Goal: Task Accomplishment & Management: Use online tool/utility

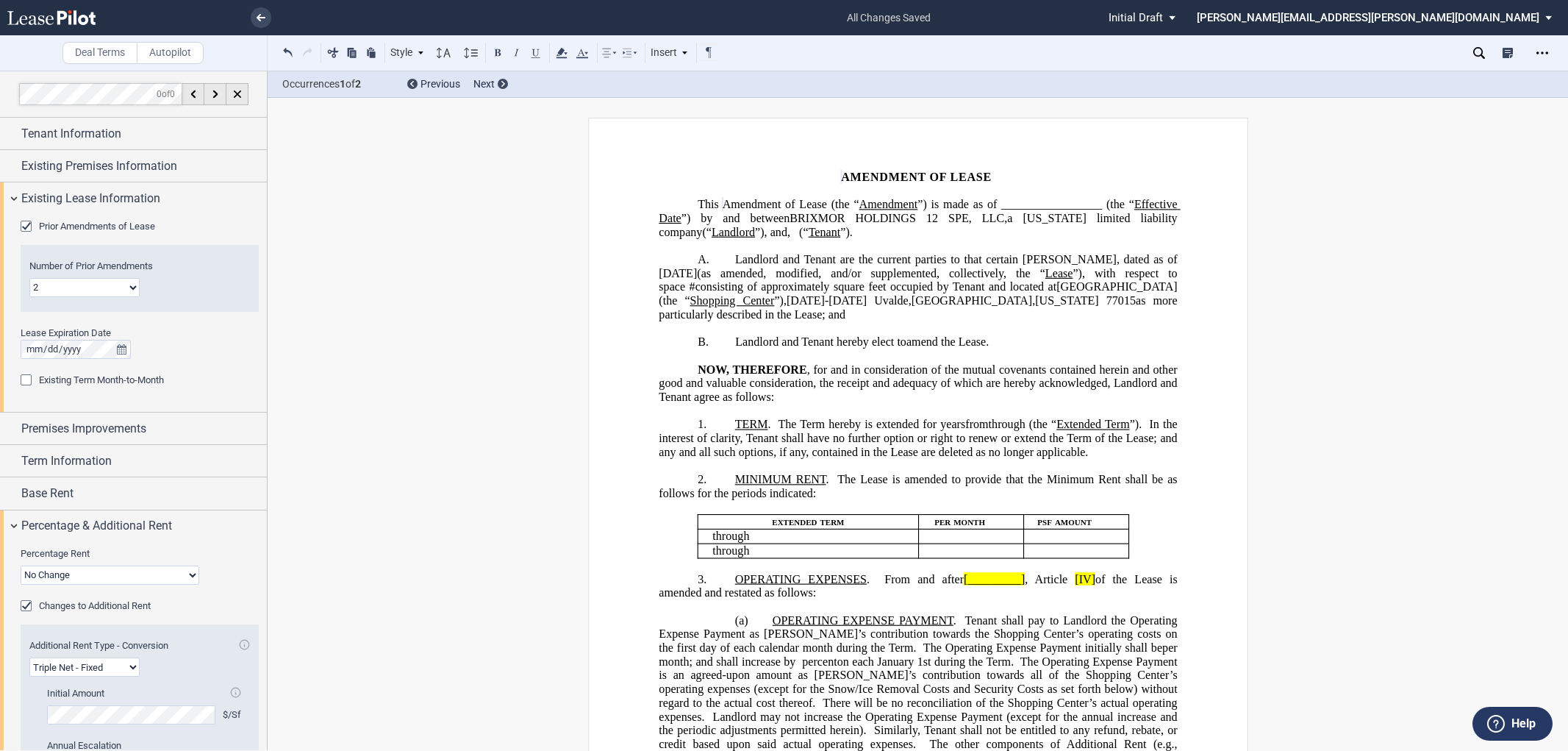
select select "number:2"
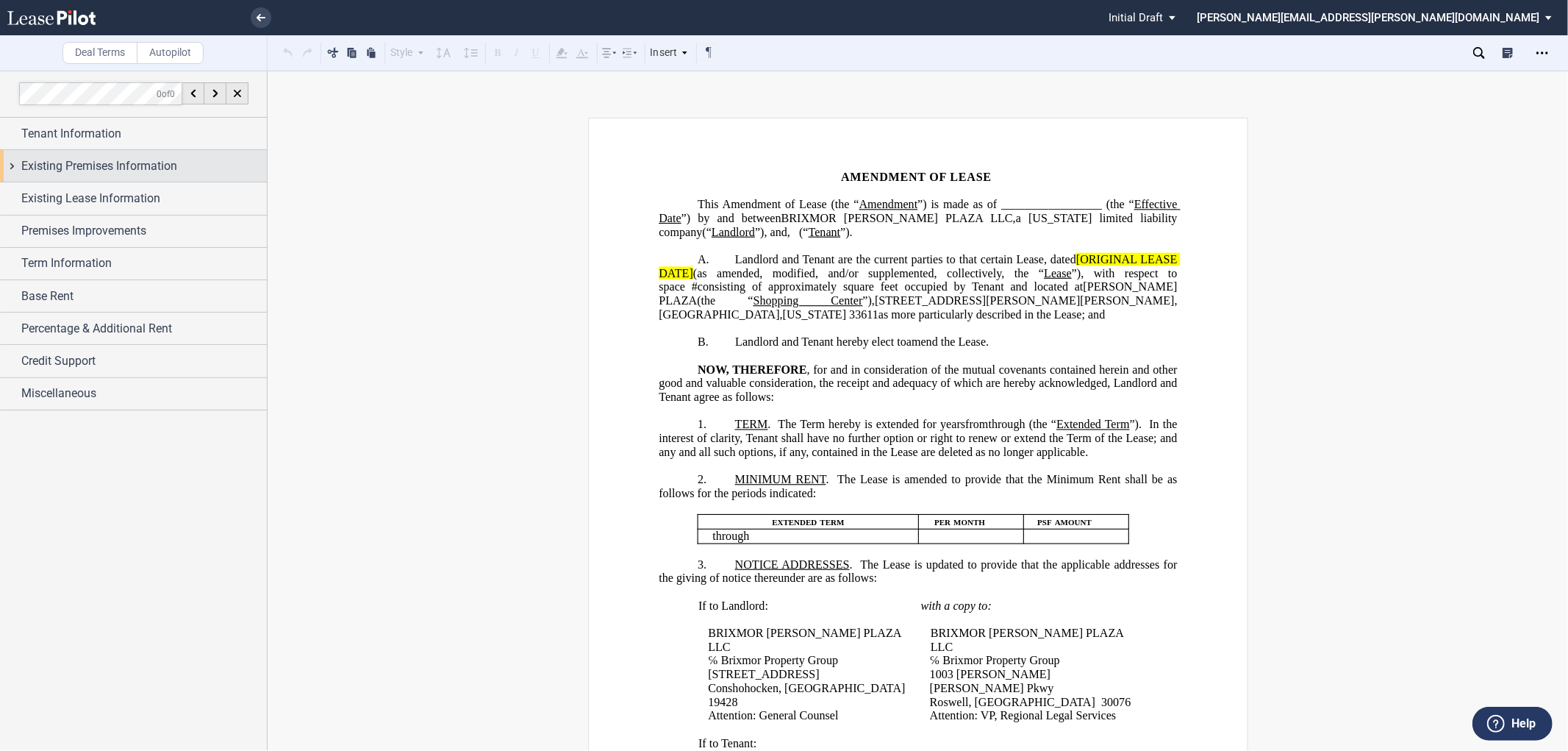
click at [12, 160] on div "Existing Premises Information" at bounding box center [133, 166] width 267 height 32
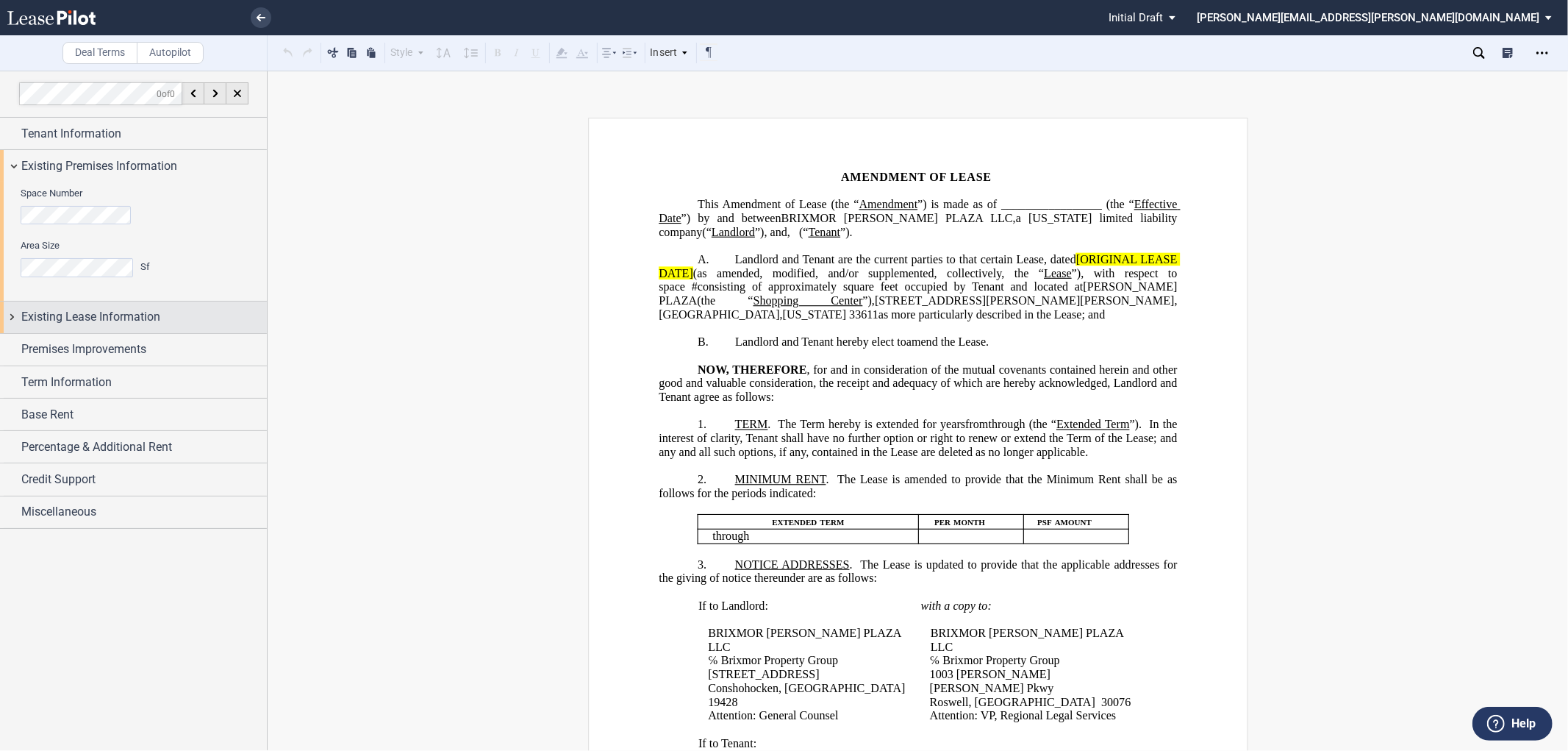
click at [15, 314] on div "Existing Lease Information" at bounding box center [133, 317] width 267 height 32
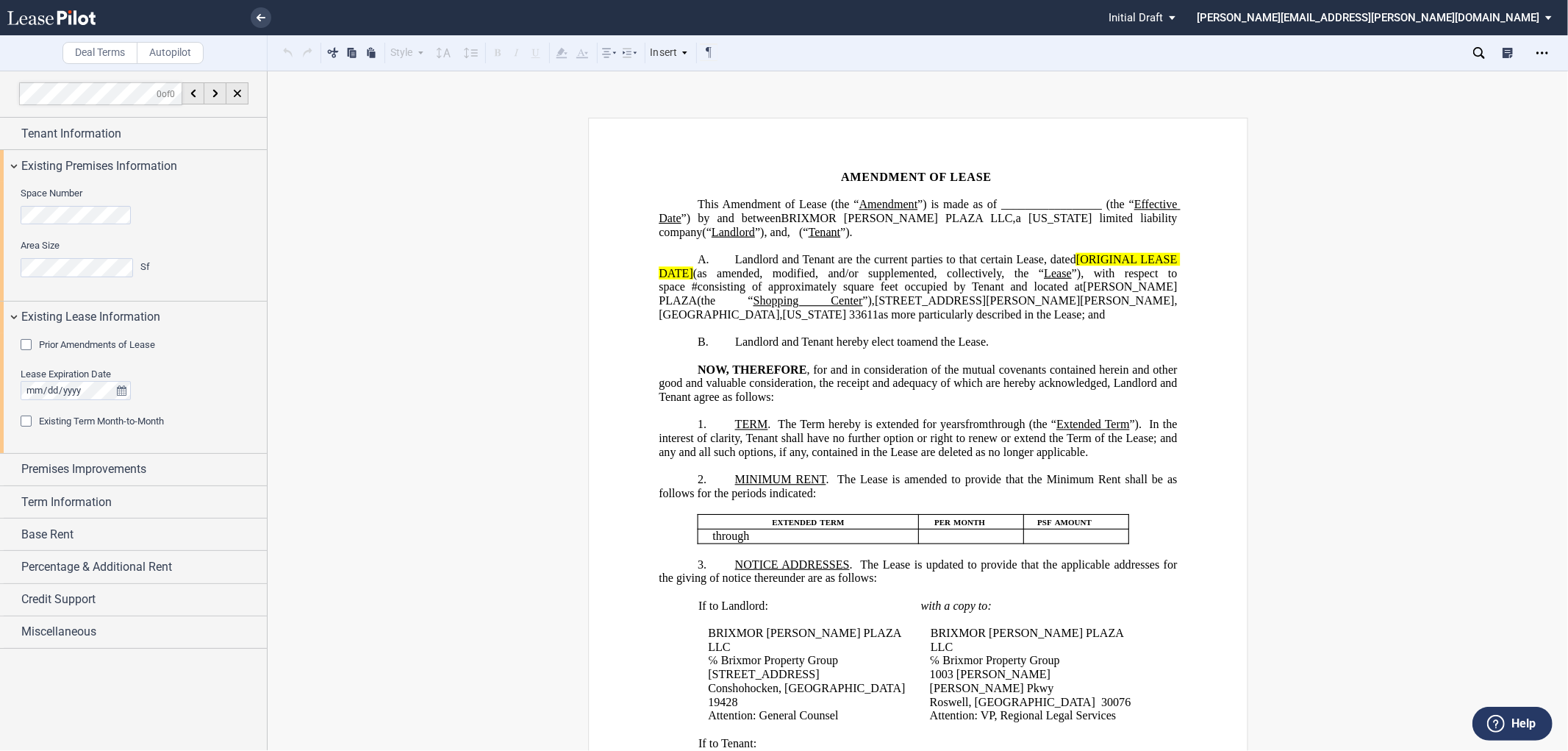
click at [27, 346] on div "Prior Amendments of Lease" at bounding box center [27, 346] width 15 height 15
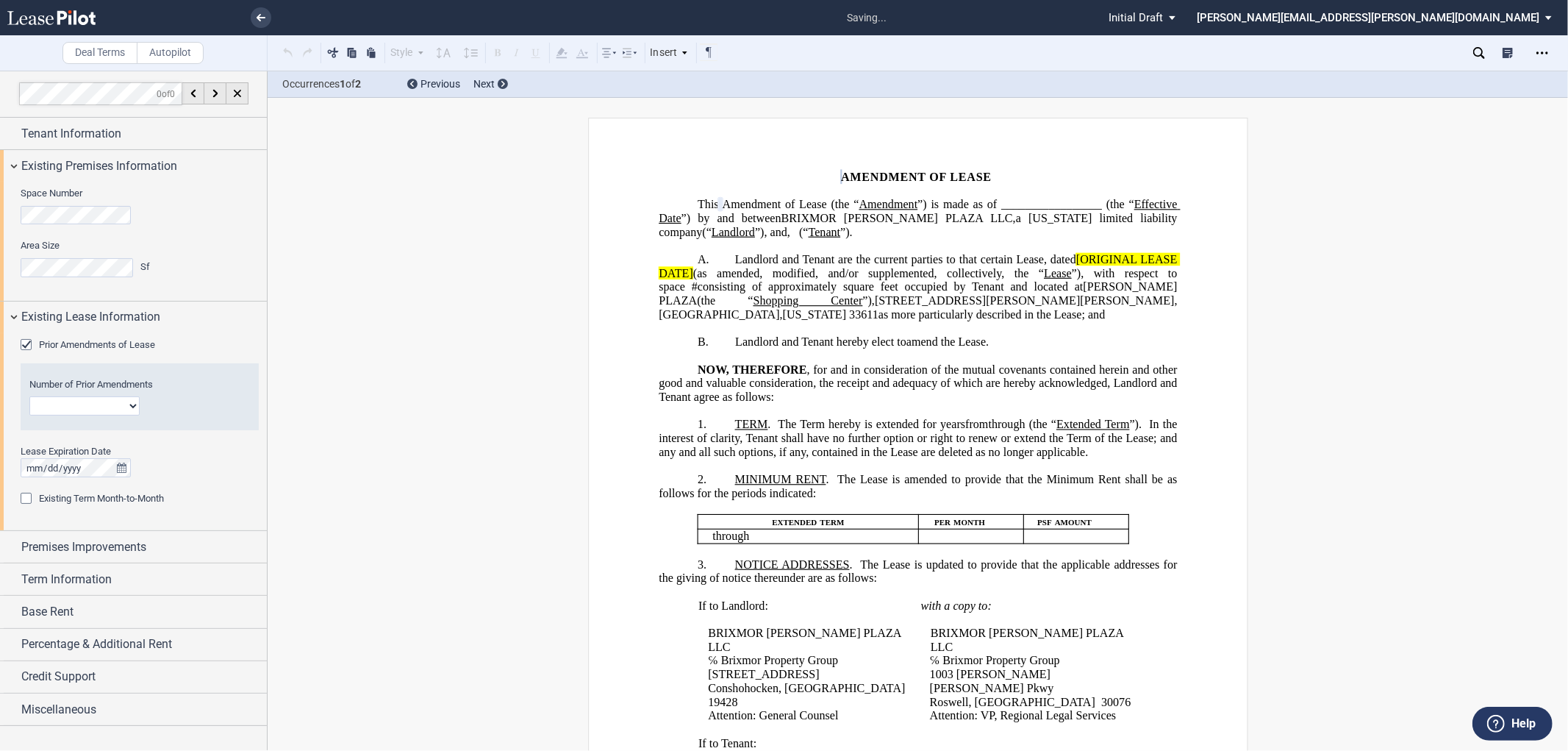
click at [124, 405] on select "1 2 3 4 5 6 7 8 9 10 11 12" at bounding box center [85, 405] width 110 height 19
select select "number:3"
click at [30, 396] on select "1 2 3 4 5 6 7 8 9 10 11 12" at bounding box center [85, 405] width 110 height 19
click at [186, 461] on div at bounding box center [139, 468] width 238 height 19
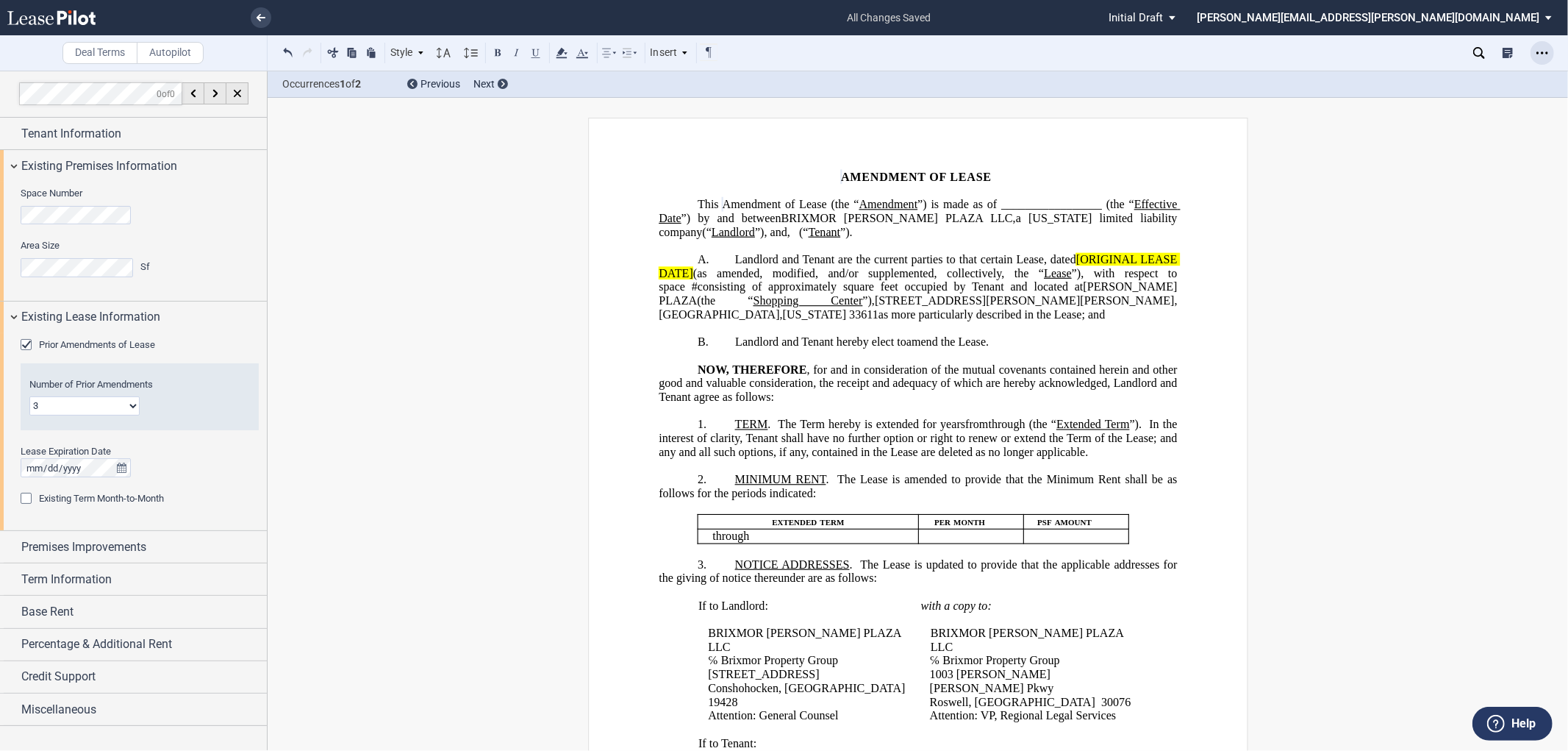
click at [1552, 54] on div "Open Lease options menu" at bounding box center [1542, 53] width 23 height 23
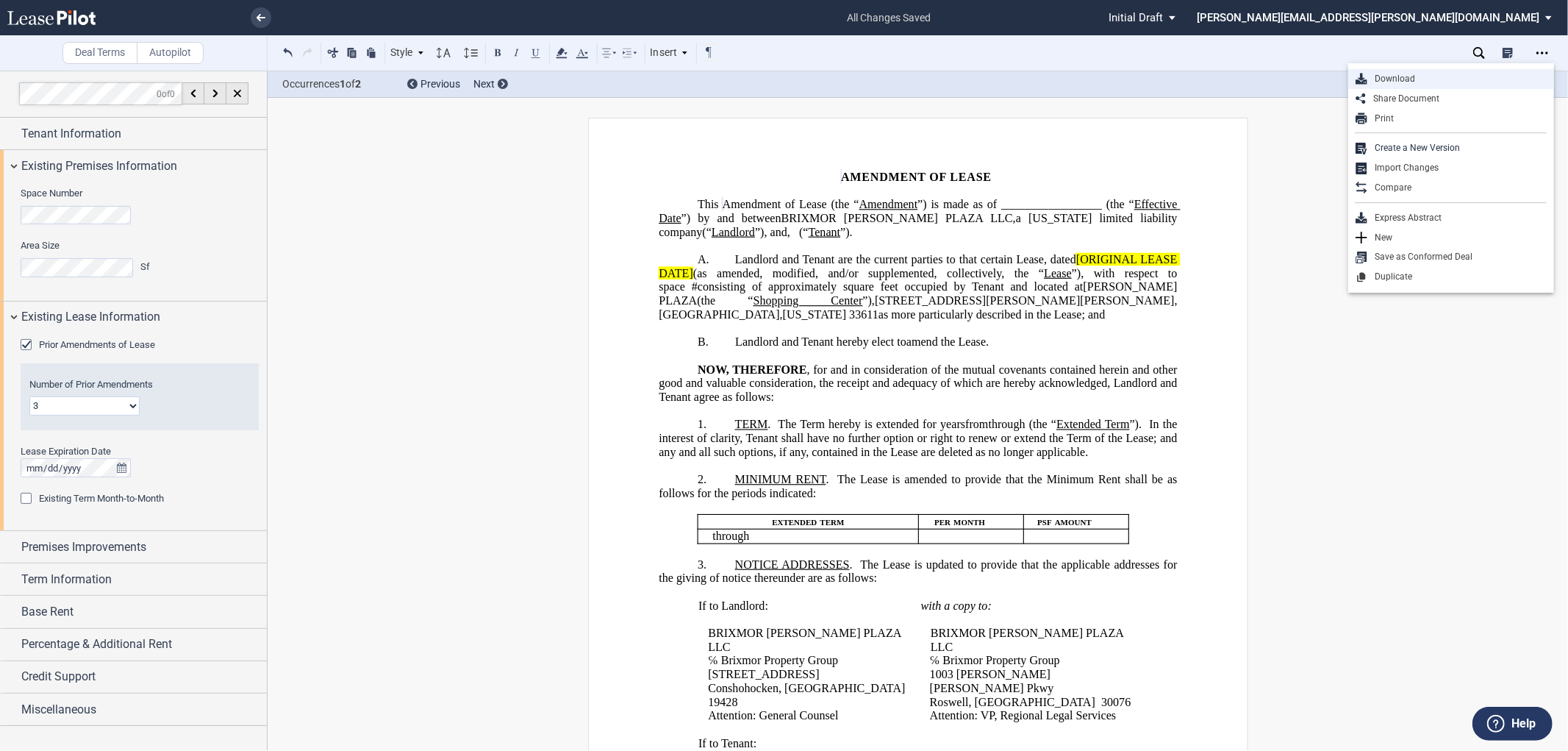
click at [1439, 76] on div "Download" at bounding box center [1457, 79] width 180 height 12
click at [1069, 266] on span "Landlord and Tenant are the current parties to that certain Lease, dated" at bounding box center [905, 259] width 341 height 13
click at [1070, 266] on span "Landlord and Tenant are the current parties to that certain Lease, dated" at bounding box center [905, 259] width 341 height 13
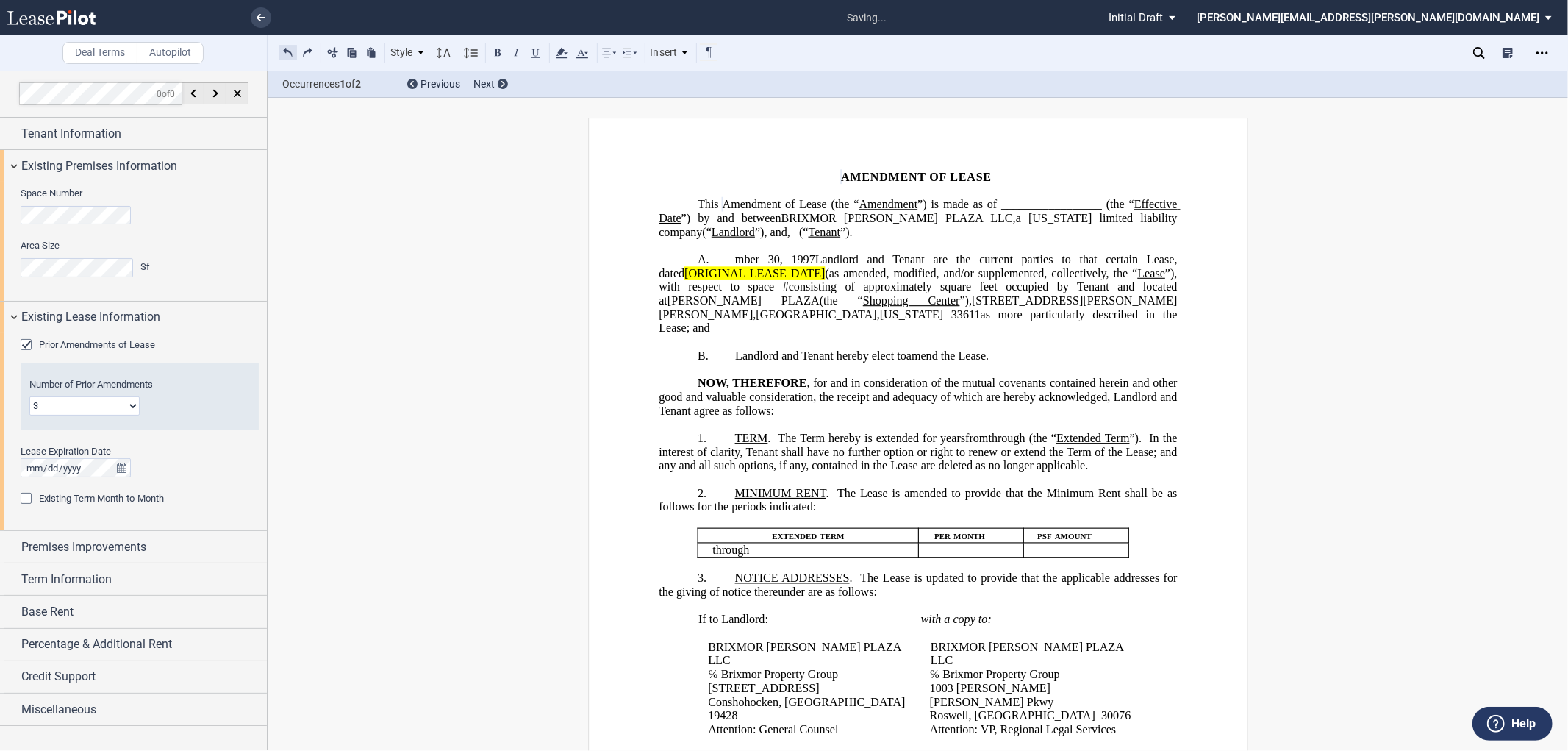
click at [290, 50] on button at bounding box center [288, 52] width 18 height 18
click at [290, 50] on div "Style A. Recital 1. Section (a) Subsection Normal Normal 8pt 9pt 10pt 10.5pt 11…" at bounding box center [499, 53] width 439 height 19
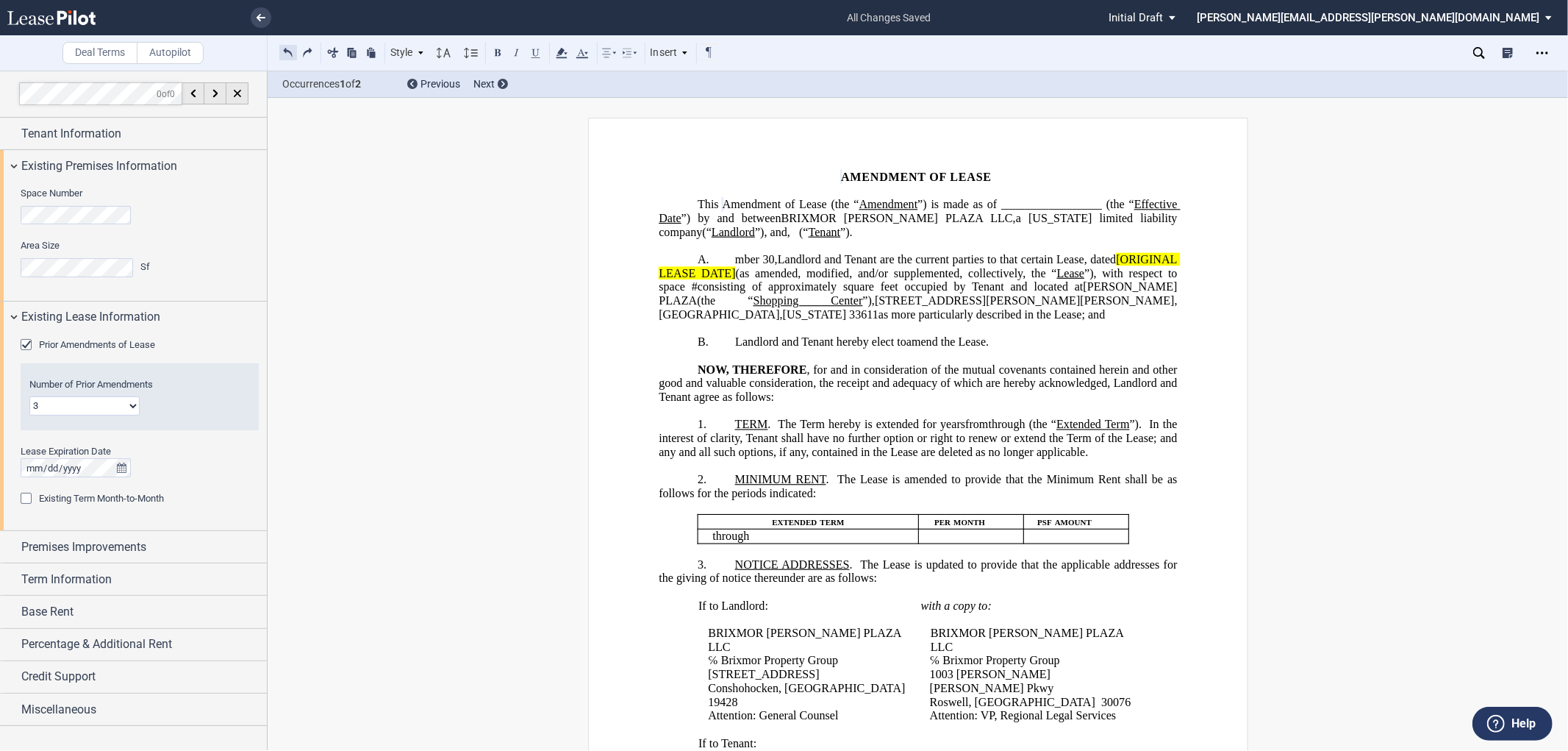
click at [290, 50] on button at bounding box center [288, 52] width 18 height 18
click at [1072, 279] on span "[ORIGINAL LEASE DATE]" at bounding box center [919, 266] width 521 height 26
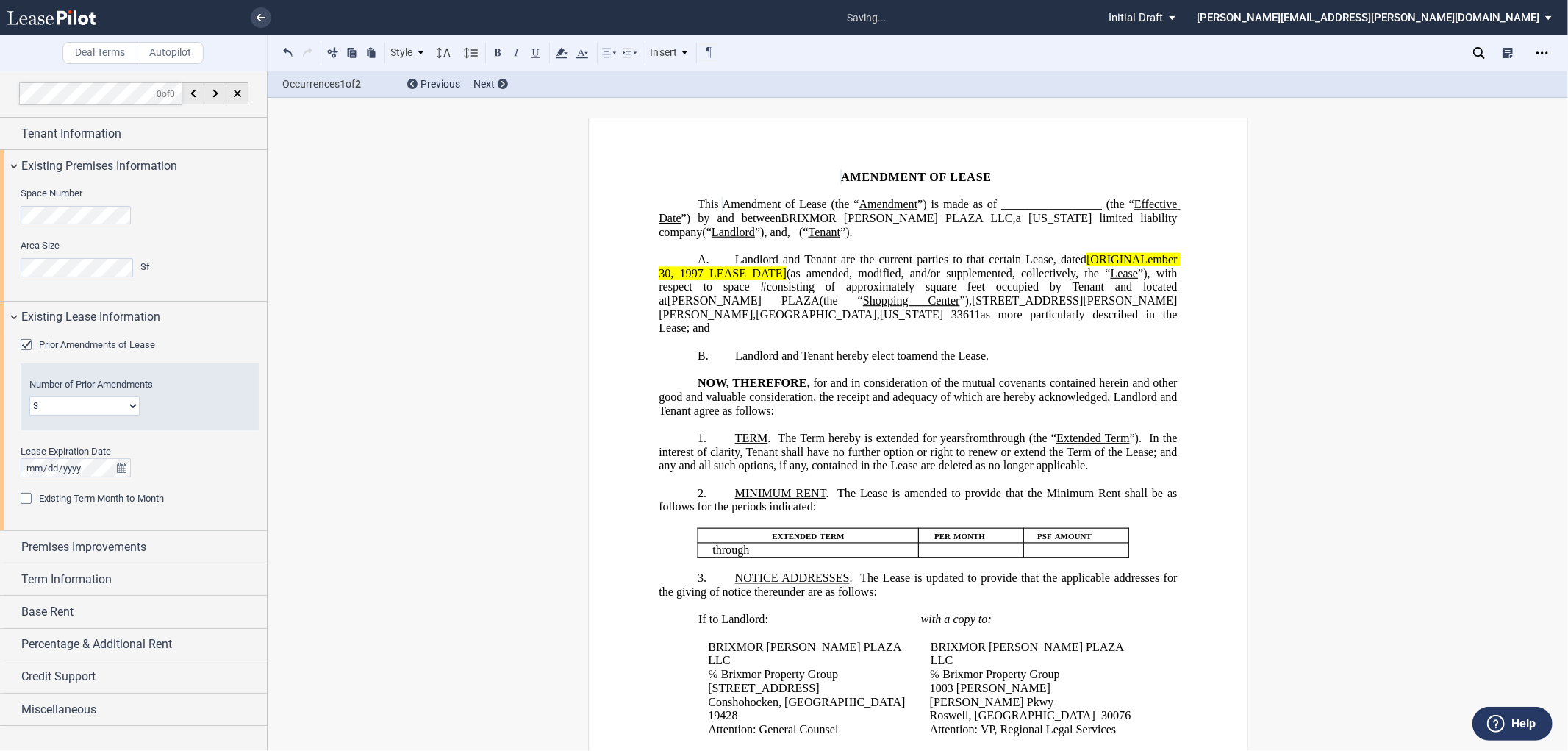
click at [1075, 266] on span "Landlord and Tenant are the current parties to that certain Lease, dated" at bounding box center [911, 259] width 352 height 13
click at [1076, 266] on span "Landlord and Tenant are the current parties to that certain Lease, dated" at bounding box center [911, 259] width 352 height 13
click at [787, 279] on span "(as amended, modified, and/or supplemented, collectively, the “" at bounding box center [948, 272] width 324 height 13
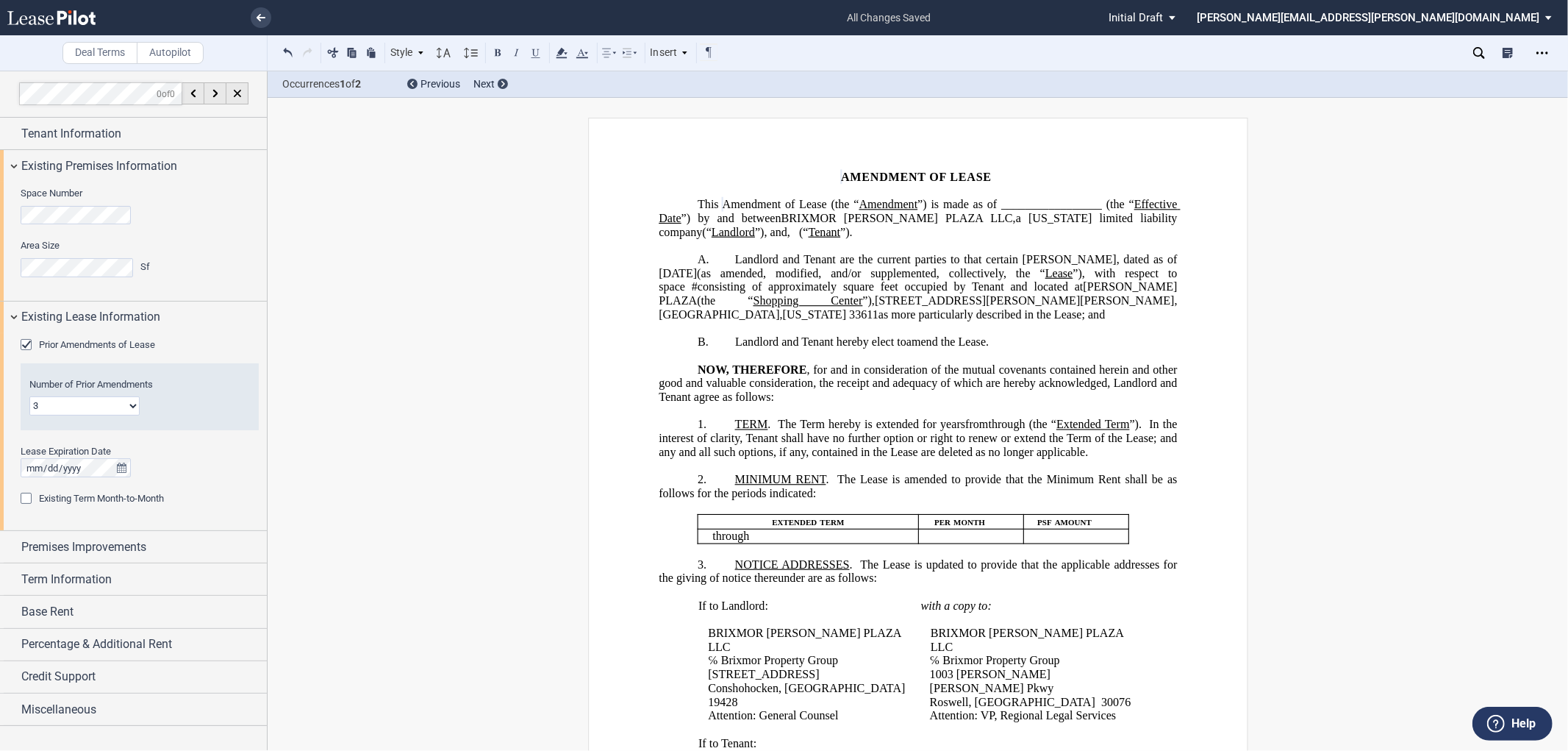
click at [840, 238] on span "”)." at bounding box center [846, 231] width 12 height 13
click at [887, 293] on span "square feet occupied by Tenant and located at" at bounding box center [963, 286] width 240 height 13
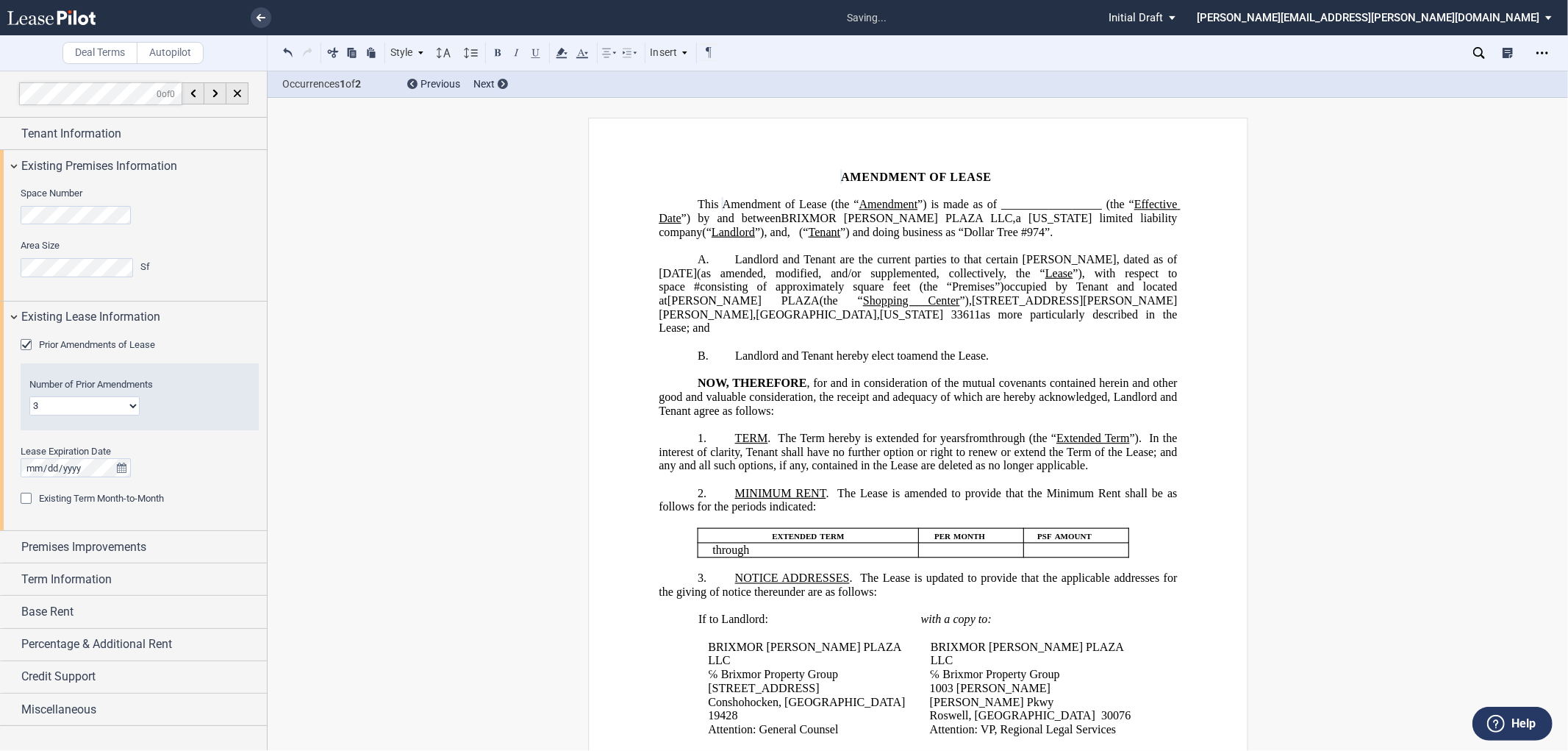
click at [964, 209] on span "”) is made as of _________________ (the “" at bounding box center [1025, 204] width 217 height 13
click at [1544, 49] on icon "Open Lease options menu" at bounding box center [1542, 52] width 12 height 12
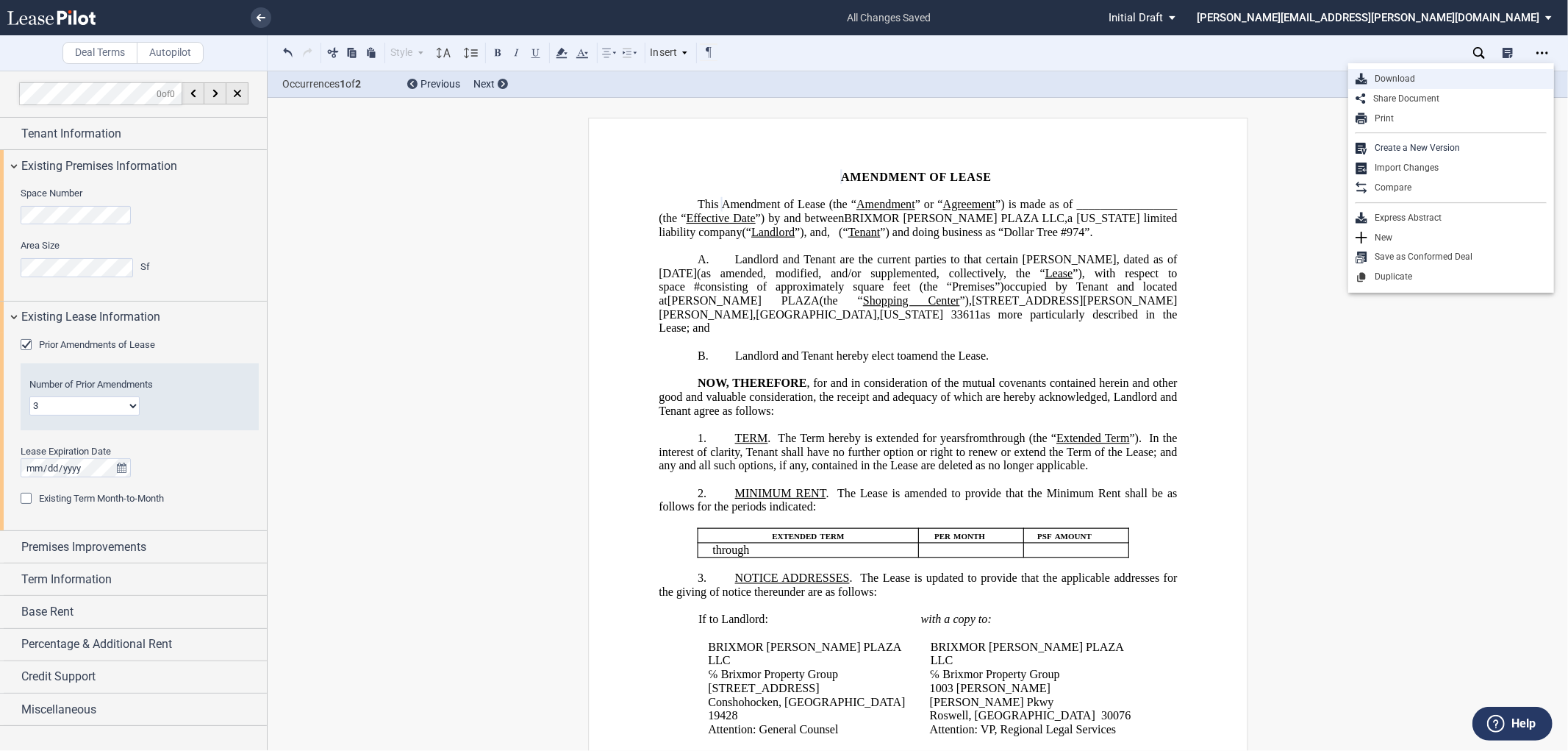
click at [1435, 75] on div "Download" at bounding box center [1457, 79] width 180 height 12
